Goal: Check status: Check status

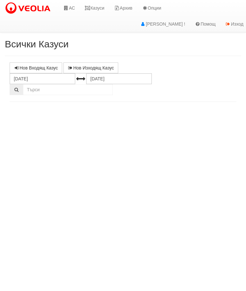
select select "10"
select select "1"
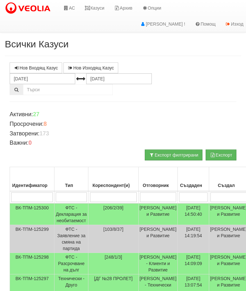
click at [99, 10] on link "Казуси" at bounding box center [94, 8] width 29 height 16
click at [95, 6] on link "Казуси" at bounding box center [94, 8] width 29 height 16
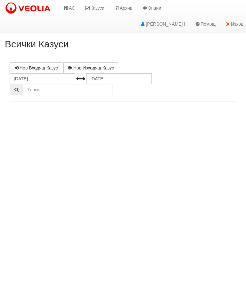
select select "10"
select select "1"
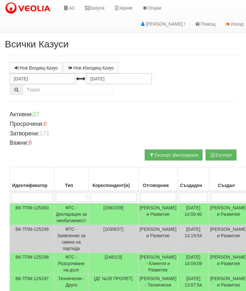
click at [96, 6] on link "Казуси" at bounding box center [94, 8] width 29 height 16
click at [100, 5] on link "Казуси" at bounding box center [94, 8] width 29 height 16
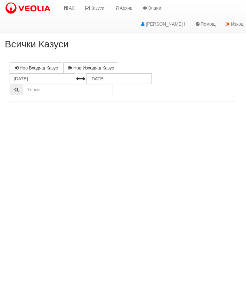
select select "10"
select select "1"
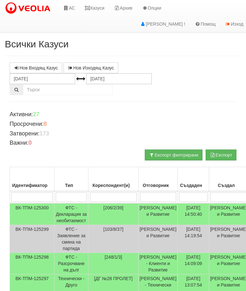
click at [95, 4] on link "Казуси" at bounding box center [94, 8] width 29 height 16
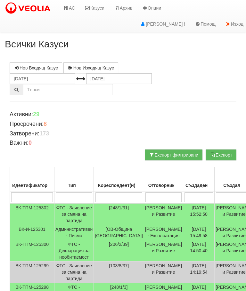
click at [79, 240] on td "Административен - Писмо" at bounding box center [73, 232] width 39 height 15
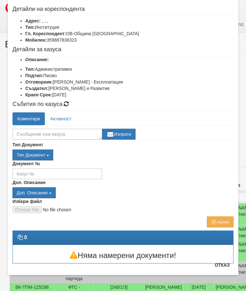
scroll to position [30, 0]
click at [229, 267] on button "Отказ" at bounding box center [222, 265] width 23 height 10
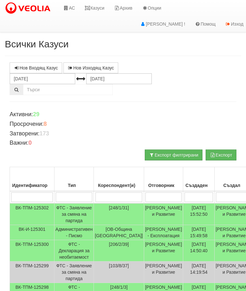
click at [102, 10] on link "Казуси" at bounding box center [94, 8] width 29 height 16
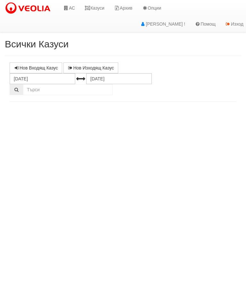
select select "10"
select select "1"
